Goal: Information Seeking & Learning: Learn about a topic

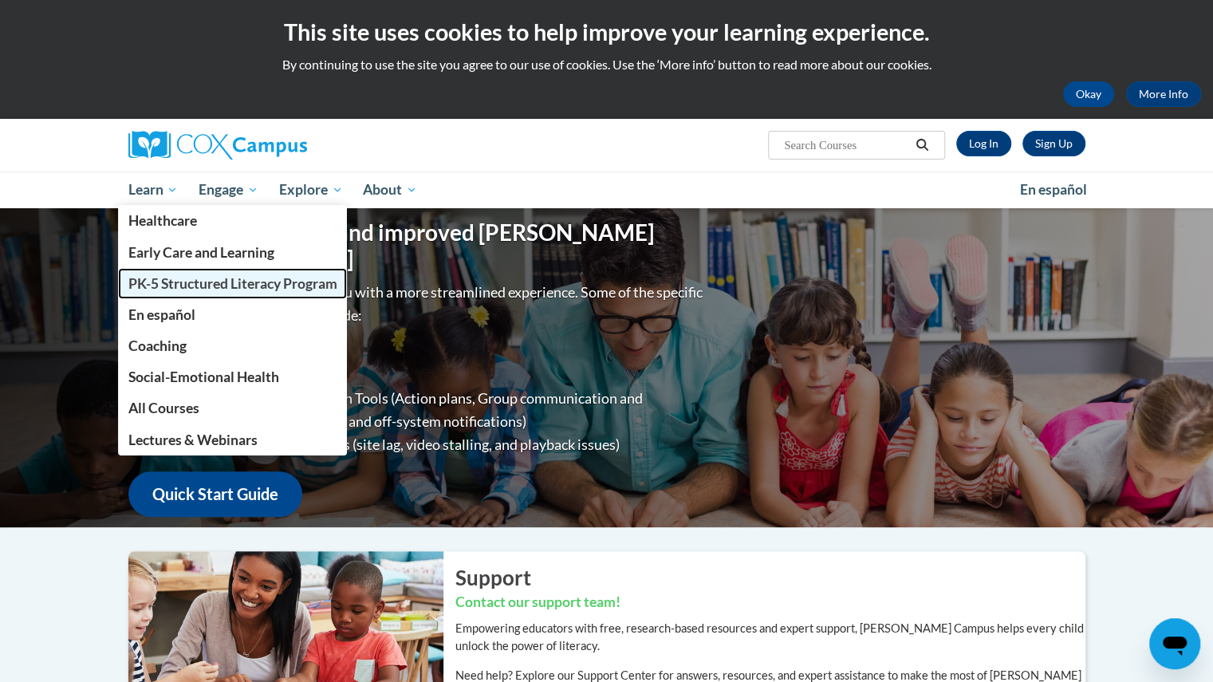
click at [186, 290] on span "PK-5 Structured Literacy Program" at bounding box center [232, 283] width 209 height 17
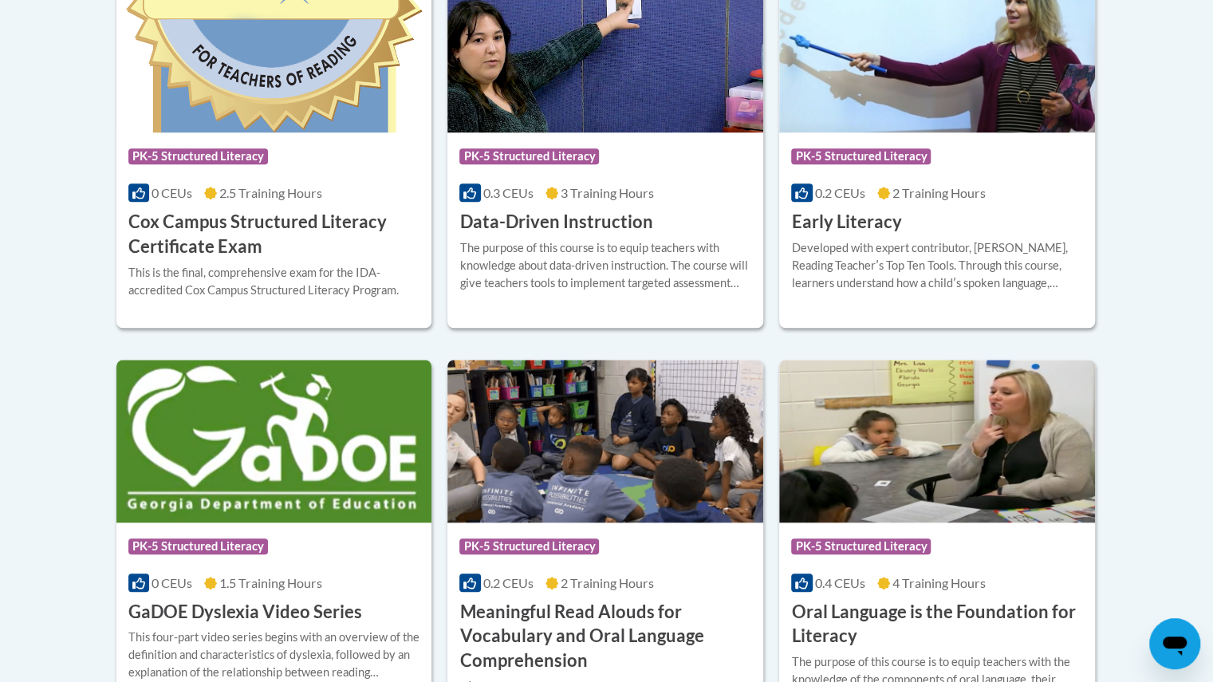
scroll to position [763, 0]
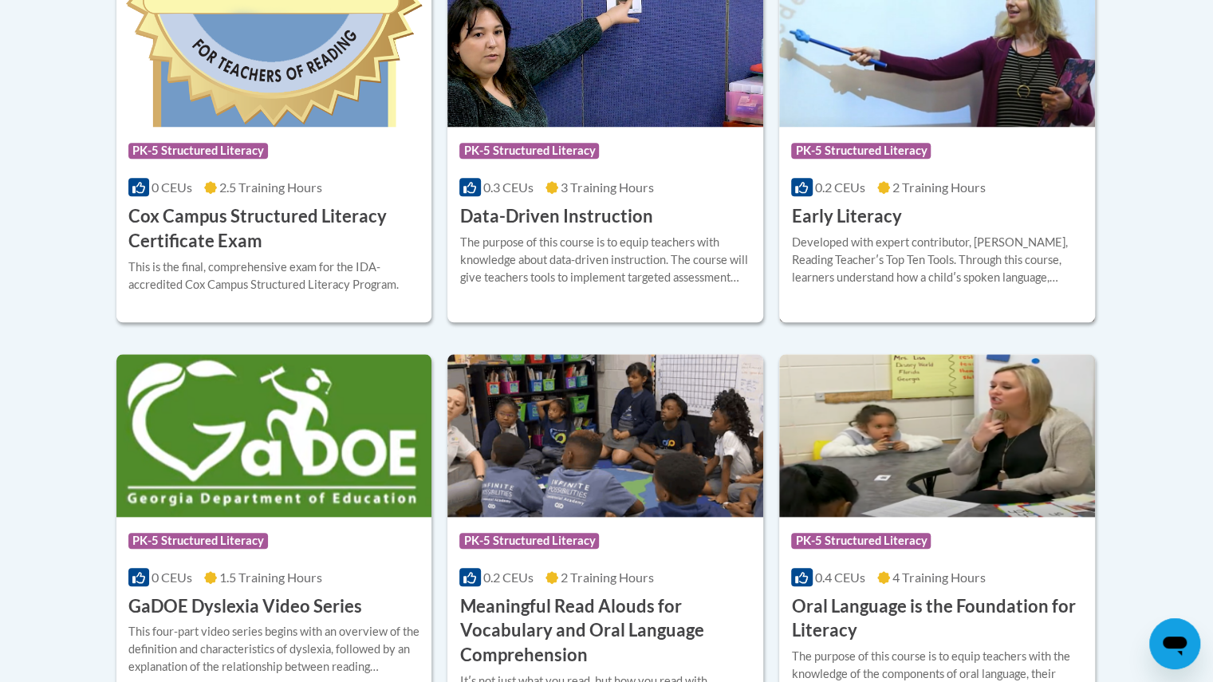
click at [913, 235] on div "Developed with expert contributor, Dr. [PERSON_NAME], Reading Teacherʹs Top Ten…" at bounding box center [937, 260] width 292 height 53
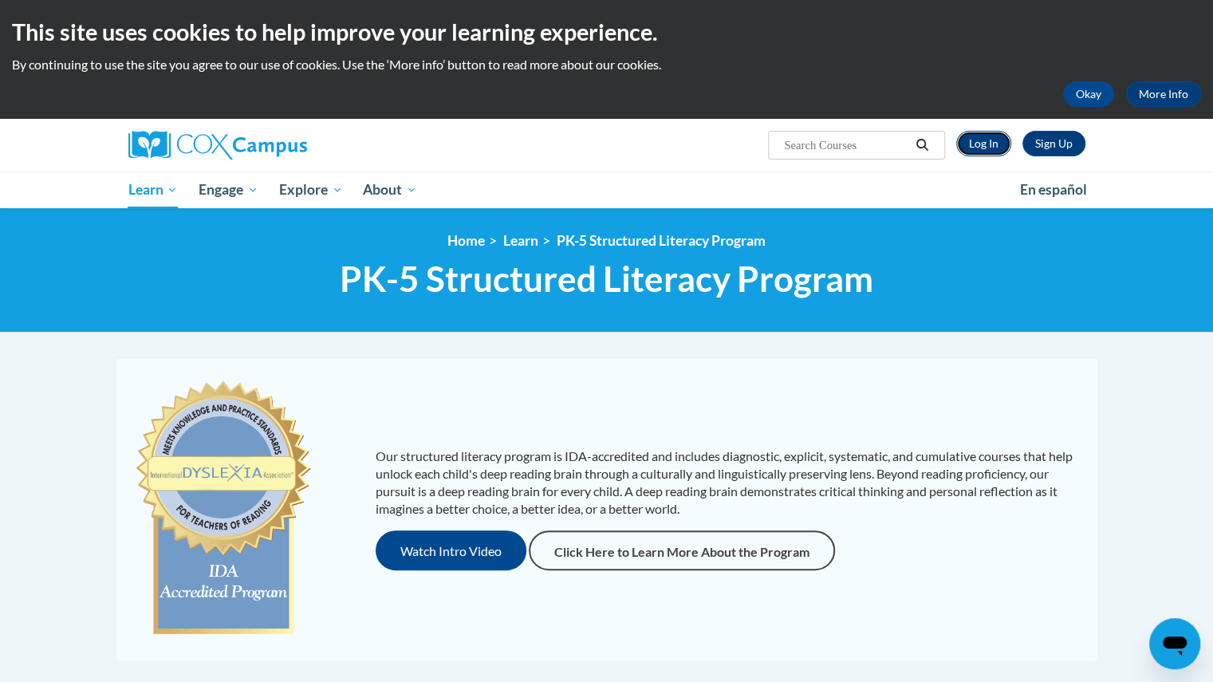
click at [974, 140] on link "Log In" at bounding box center [983, 144] width 55 height 26
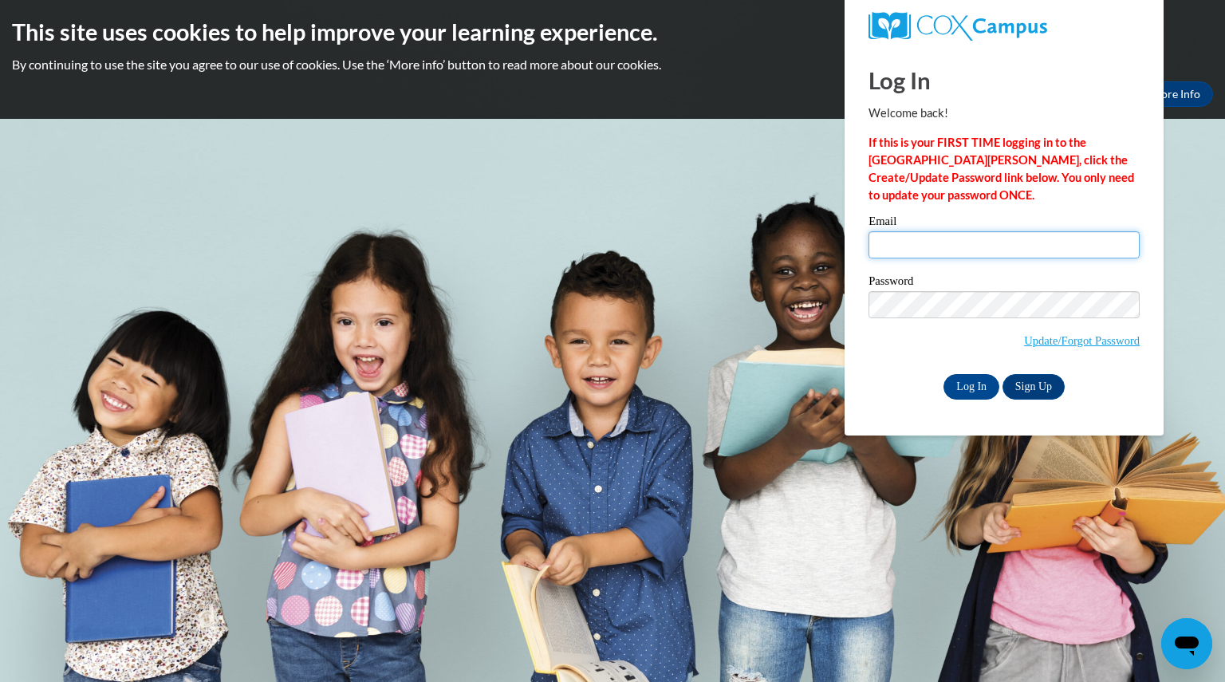
type input "[EMAIL_ADDRESS][DOMAIN_NAME]"
click at [932, 387] on div "Log In Sign Up" at bounding box center [1004, 387] width 271 height 26
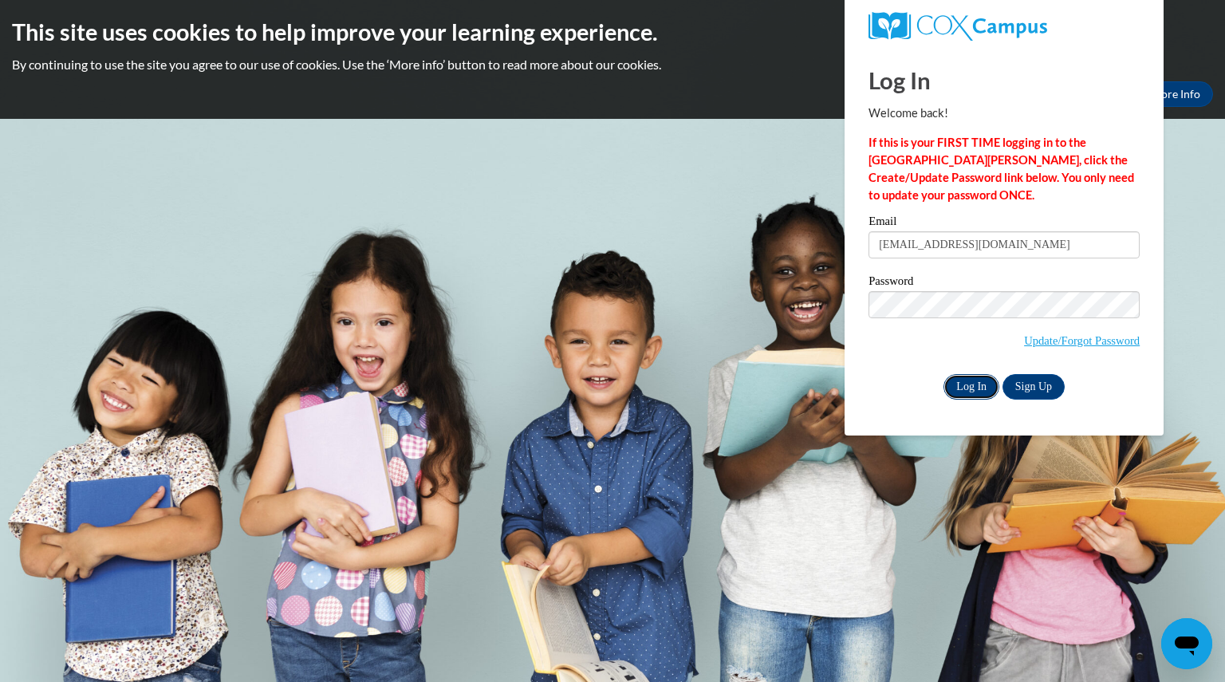
click at [957, 388] on input "Log In" at bounding box center [972, 387] width 56 height 26
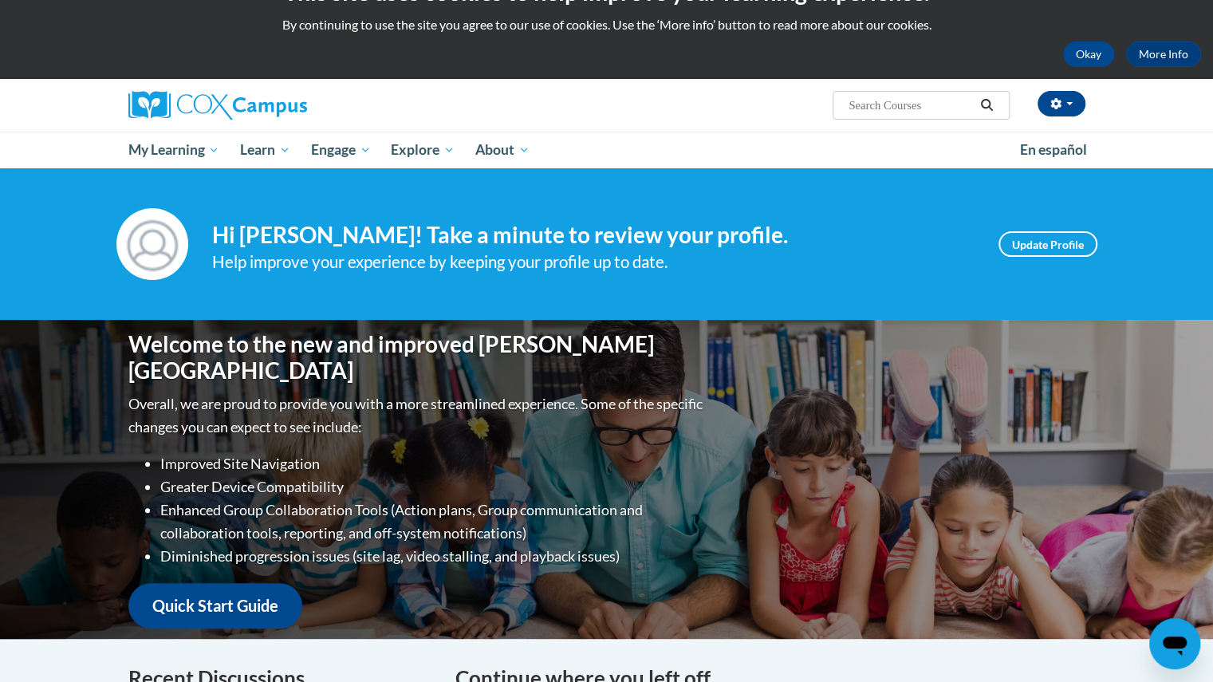
scroll to position [39, 0]
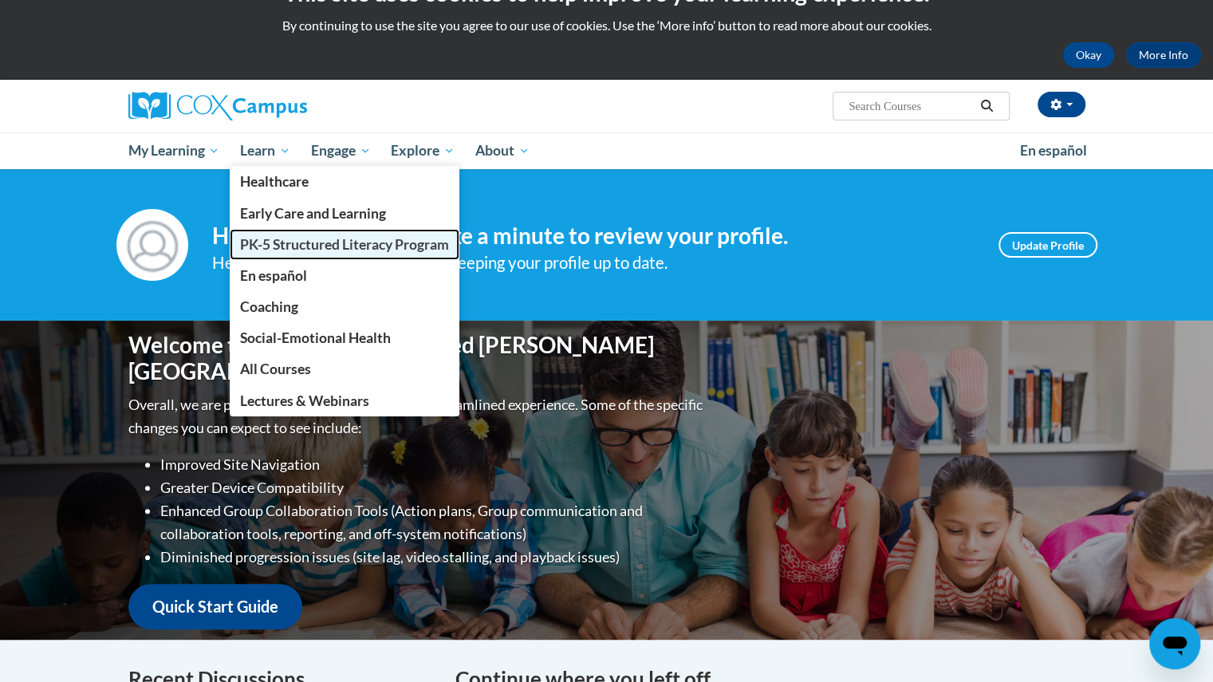
click at [294, 243] on span "PK-5 Structured Literacy Program" at bounding box center [344, 244] width 209 height 17
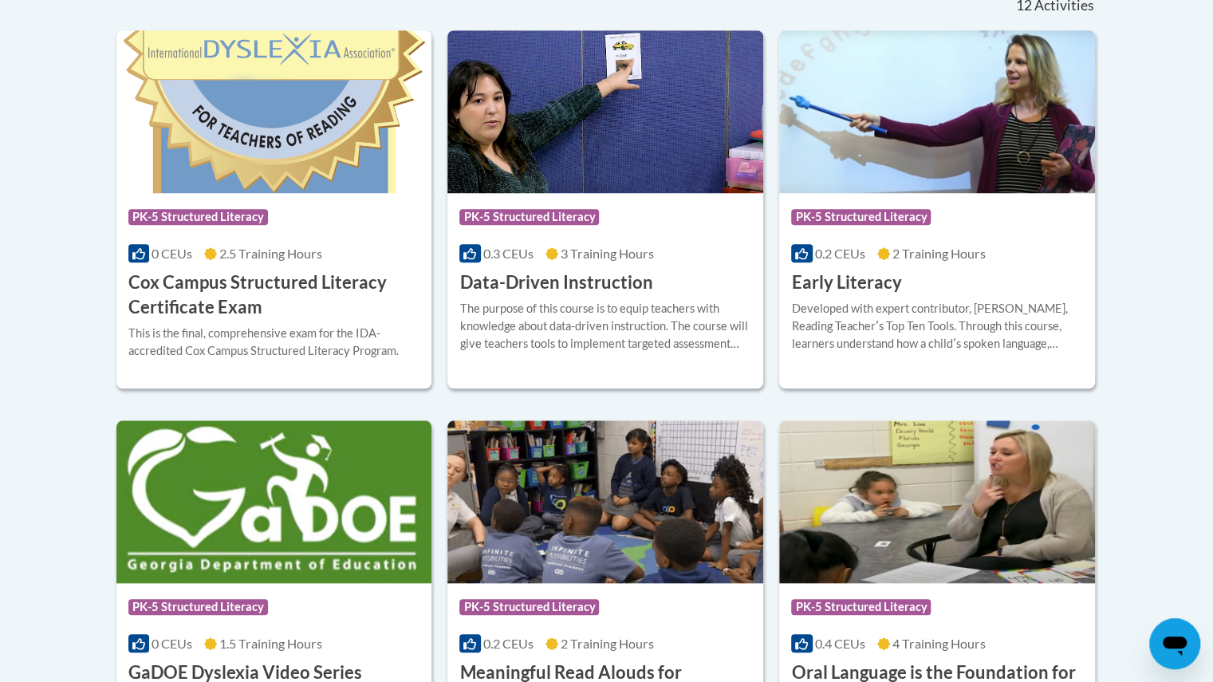
scroll to position [697, 0]
click at [856, 275] on h3 "Early Literacy" at bounding box center [846, 282] width 110 height 25
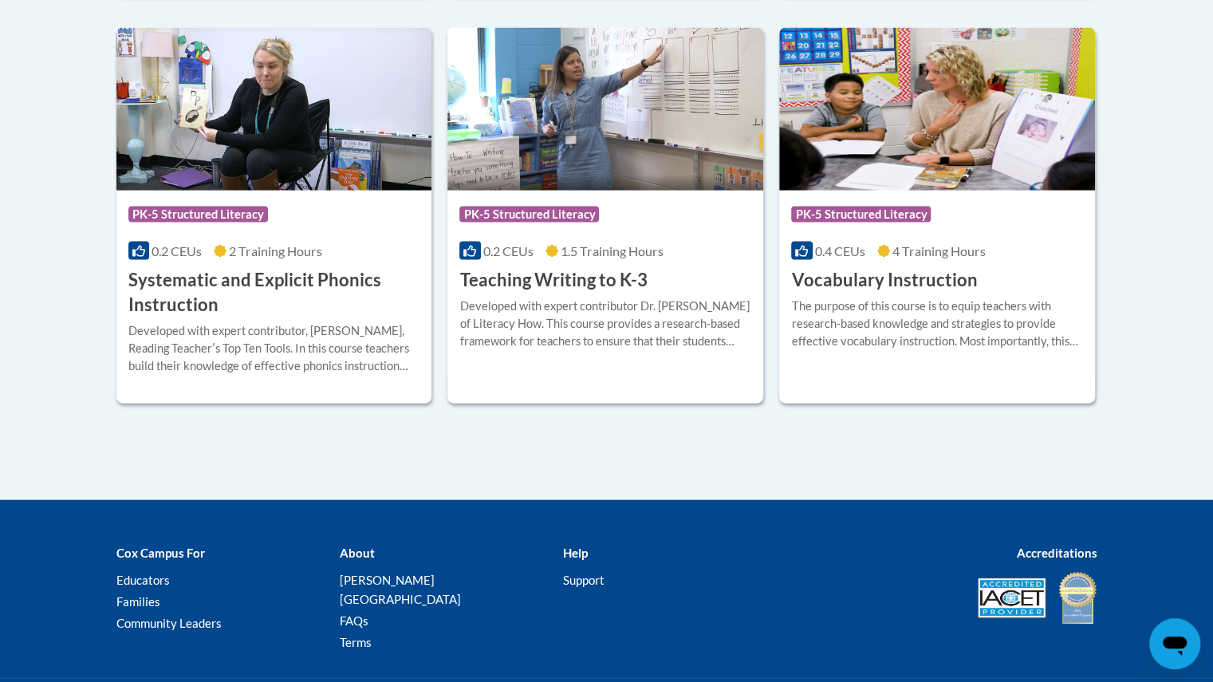
scroll to position [1905, 0]
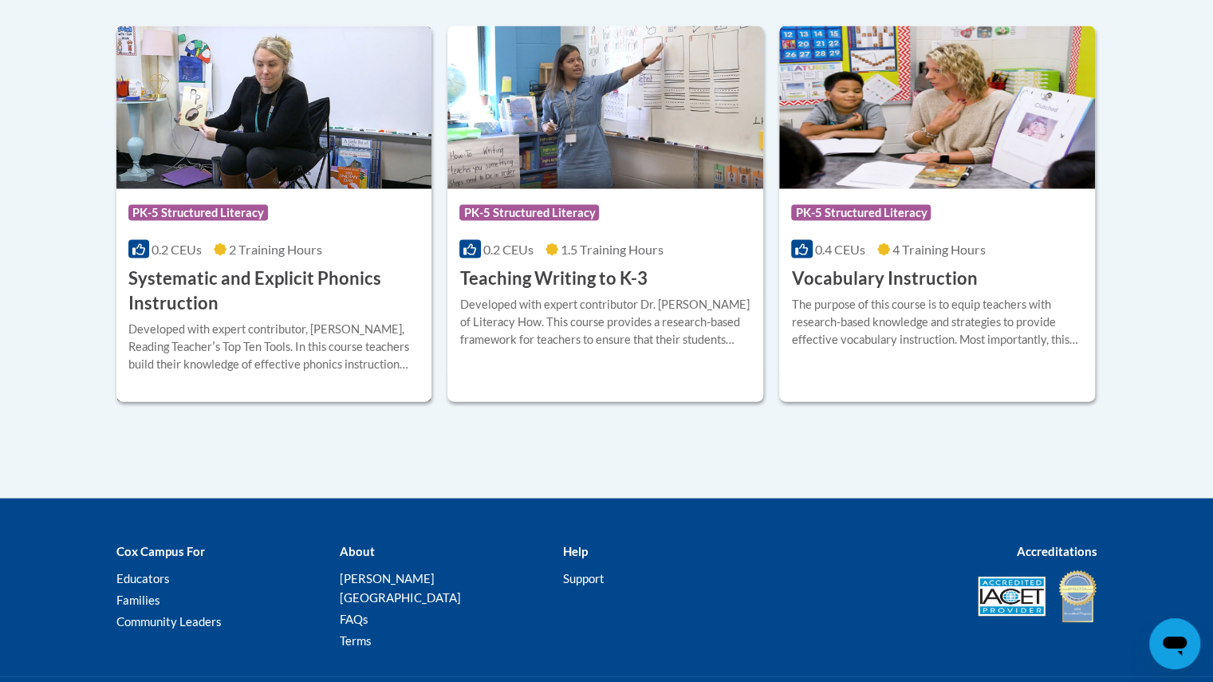
click at [279, 275] on h3 "Systematic and Explicit Phonics Instruction" at bounding box center [274, 290] width 292 height 49
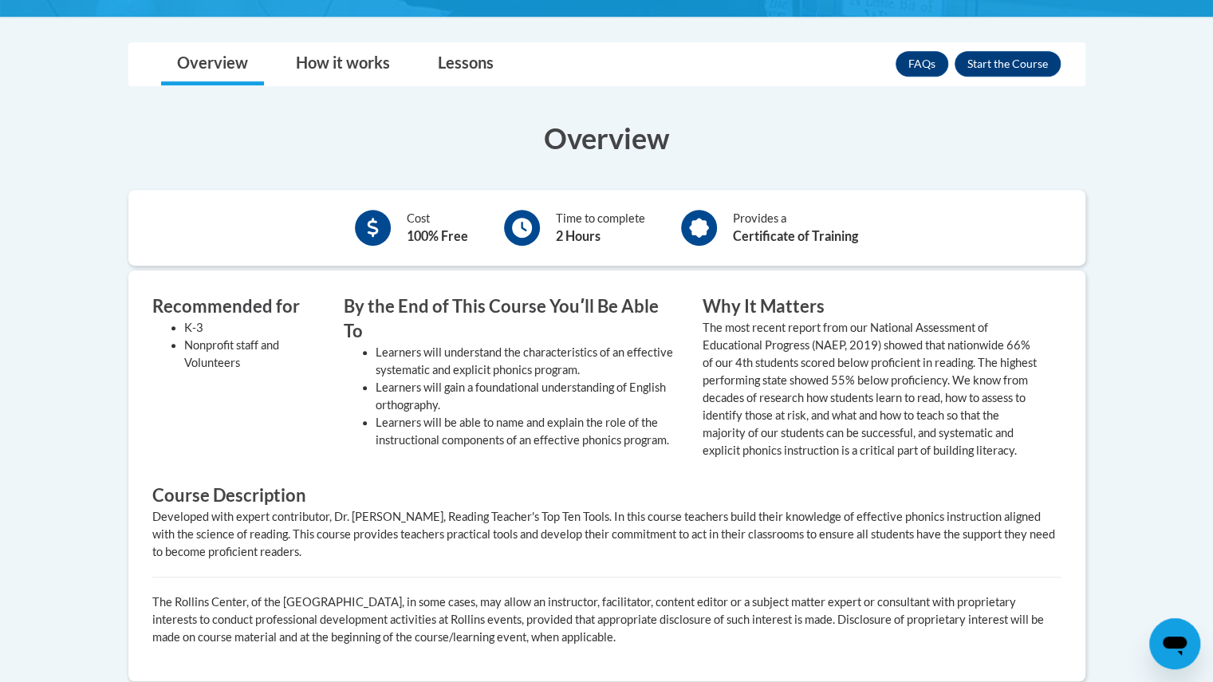
scroll to position [452, 0]
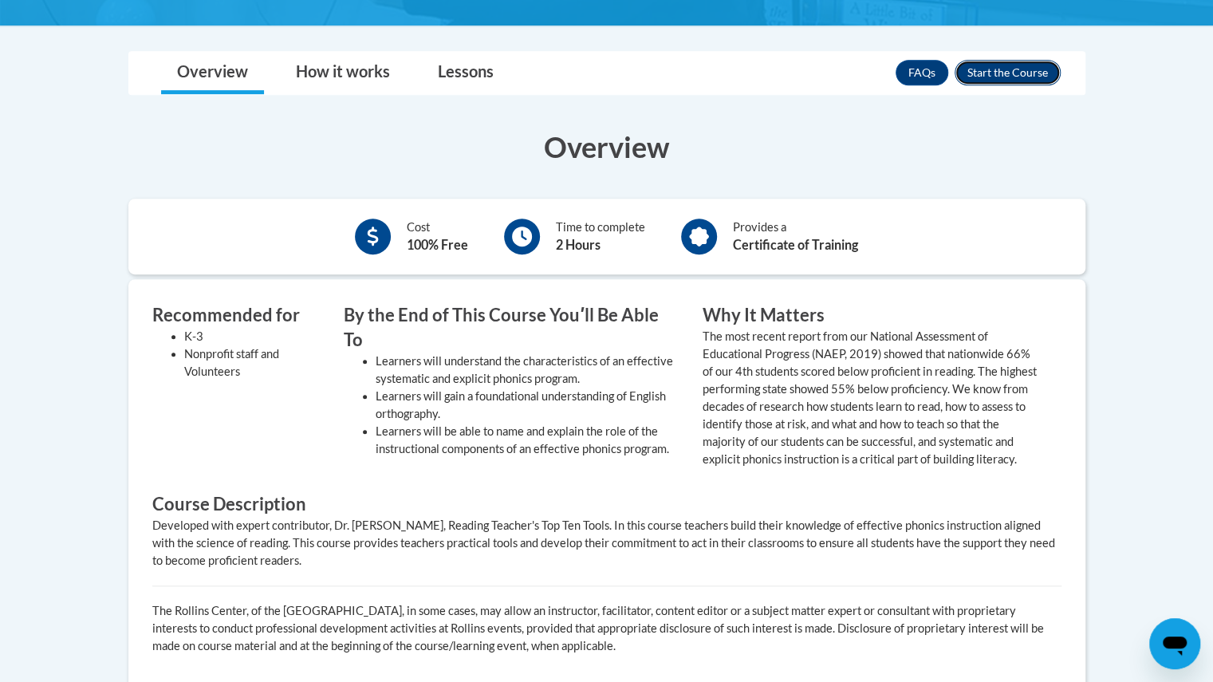
click at [1040, 74] on button "Enroll" at bounding box center [1008, 73] width 106 height 26
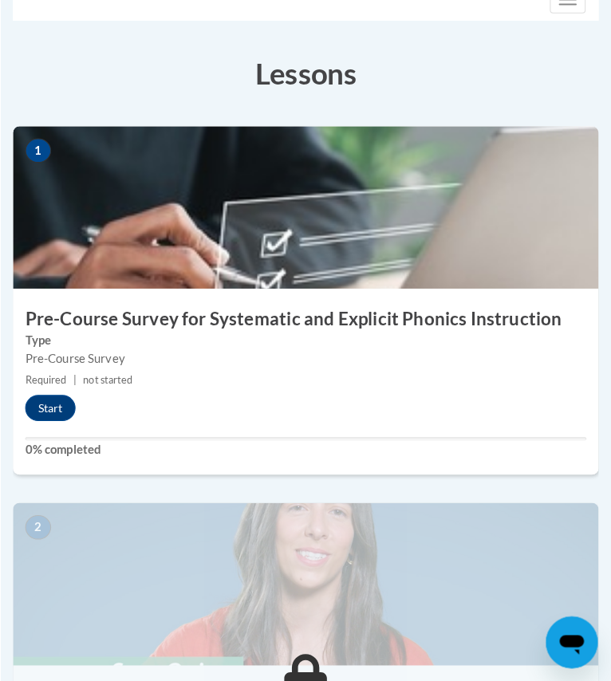
scroll to position [456, 1]
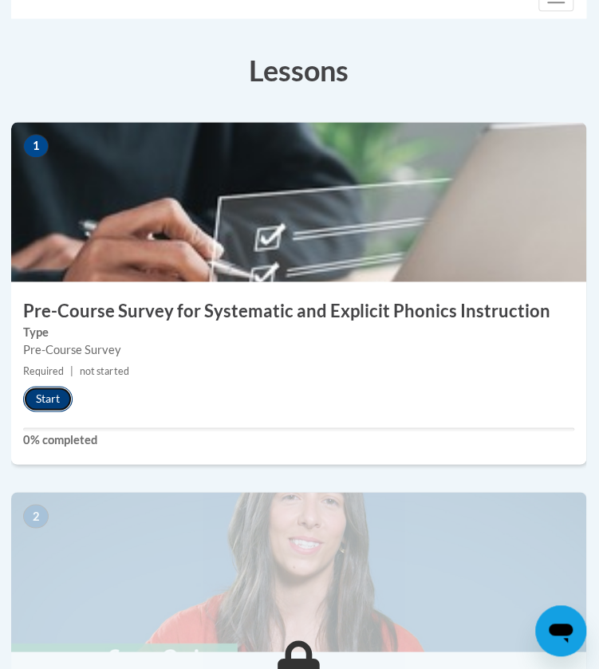
click at [57, 396] on button "Start" at bounding box center [47, 399] width 49 height 26
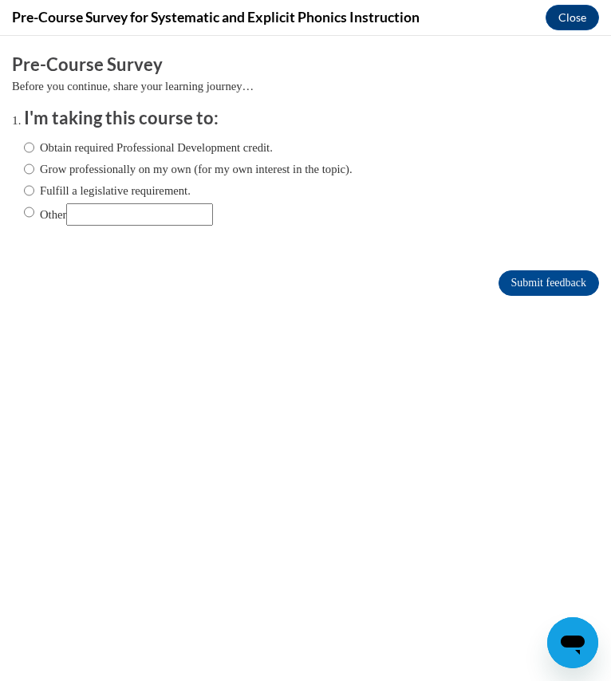
scroll to position [0, 0]
click at [96, 191] on label "Fulfill a legislative requirement." at bounding box center [107, 191] width 167 height 18
click at [34, 191] on input "Fulfill a legislative requirement." at bounding box center [29, 191] width 10 height 18
radio input "true"
click at [499, 282] on input "Submit feedback" at bounding box center [549, 283] width 101 height 26
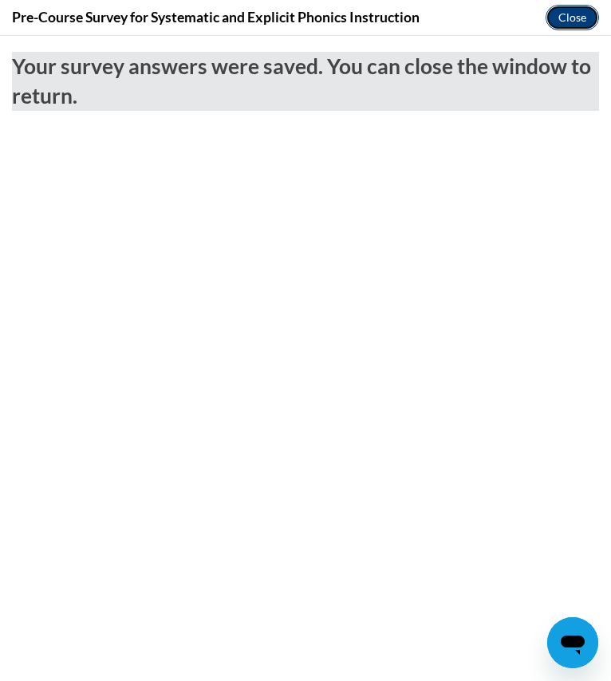
click at [572, 18] on button "Close" at bounding box center [572, 18] width 53 height 26
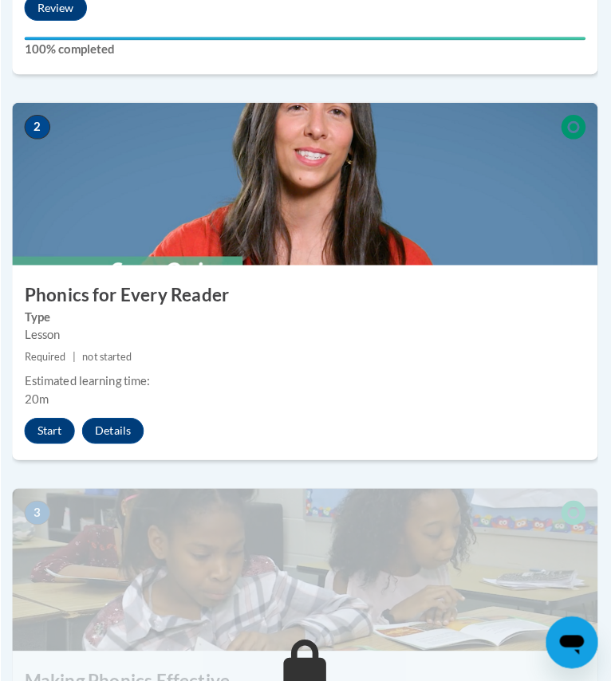
scroll to position [849, 1]
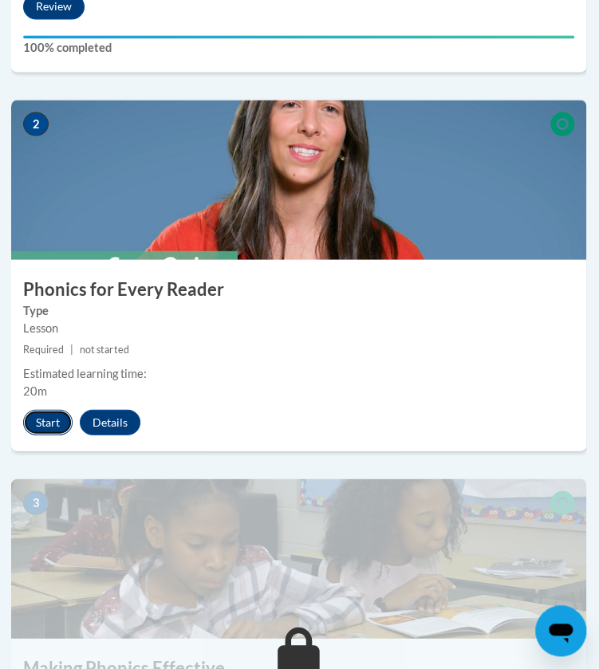
click at [44, 417] on button "Start" at bounding box center [47, 422] width 49 height 26
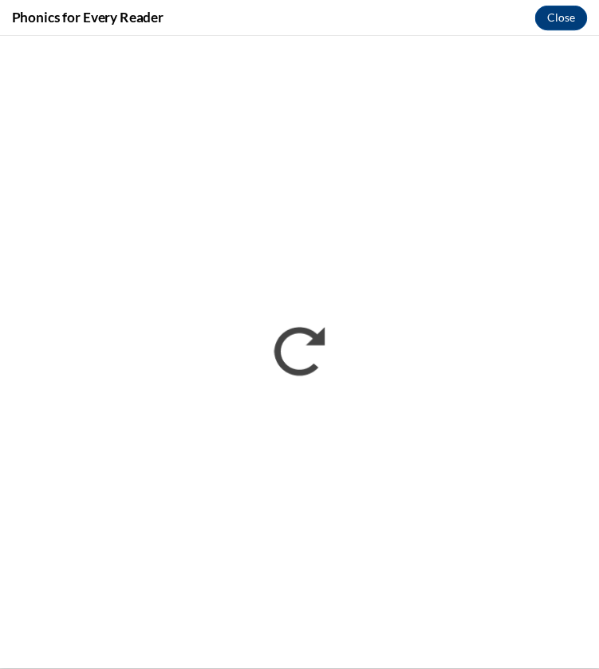
scroll to position [0, 0]
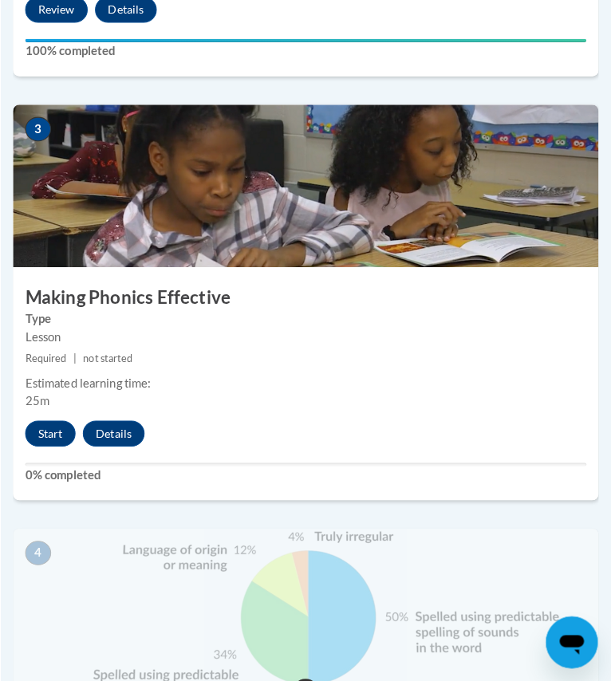
scroll to position [1315, 0]
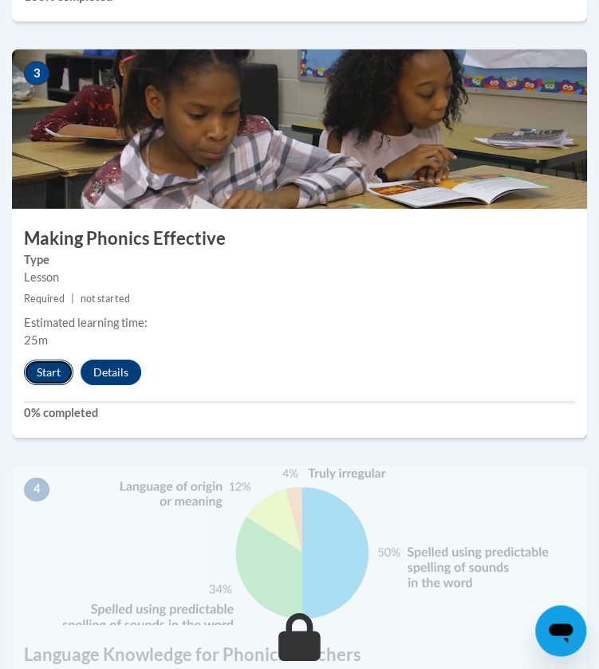
click at [48, 371] on button "Start" at bounding box center [48, 373] width 49 height 26
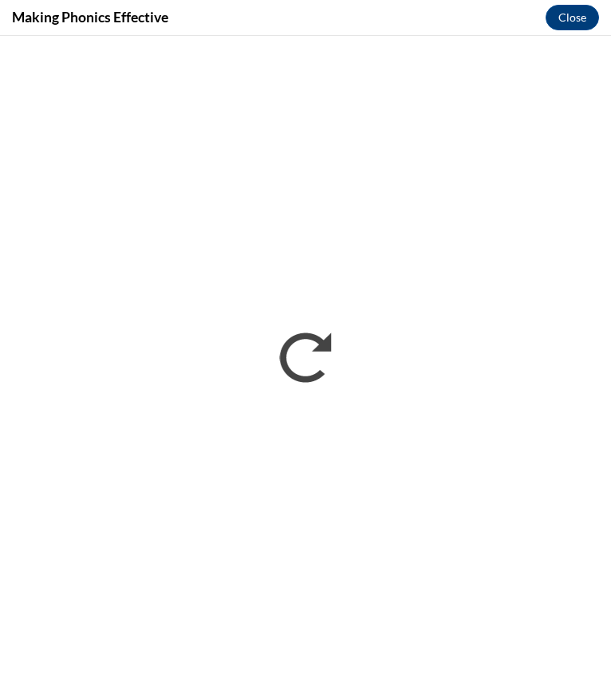
scroll to position [0, 0]
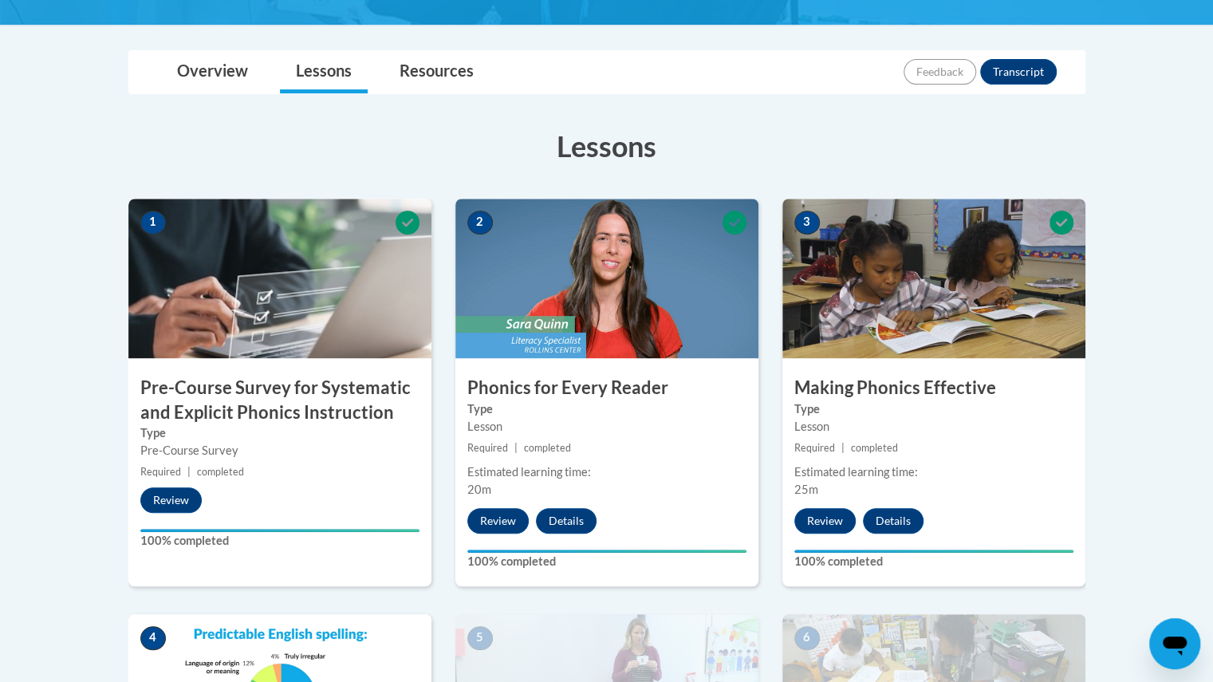
scroll to position [337, 0]
